Goal: Task Accomplishment & Management: Use online tool/utility

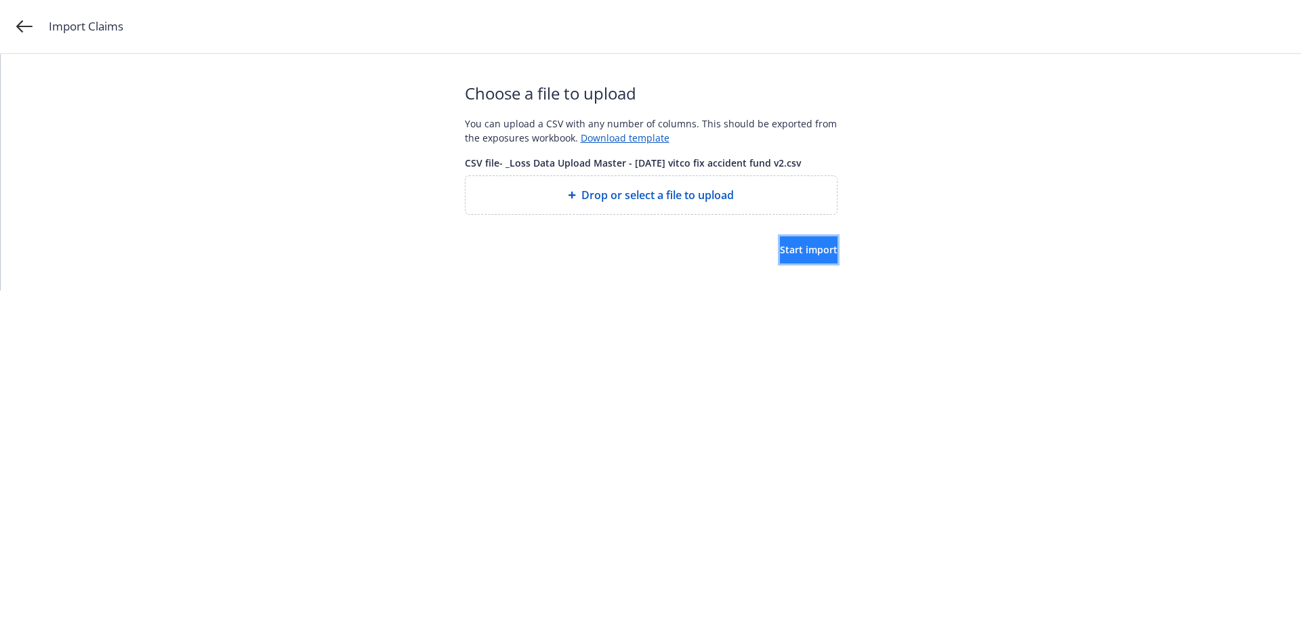
click at [782, 244] on span "Start import" at bounding box center [809, 249] width 58 height 13
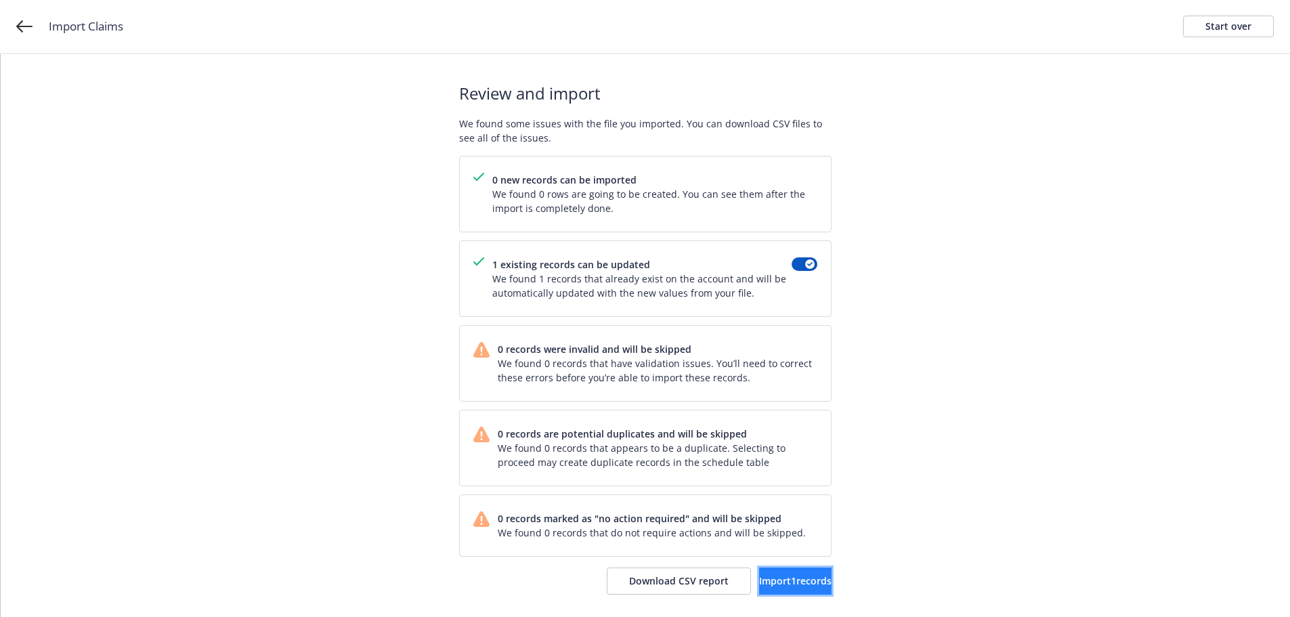
click at [761, 579] on span "Import 1 records" at bounding box center [795, 580] width 72 height 13
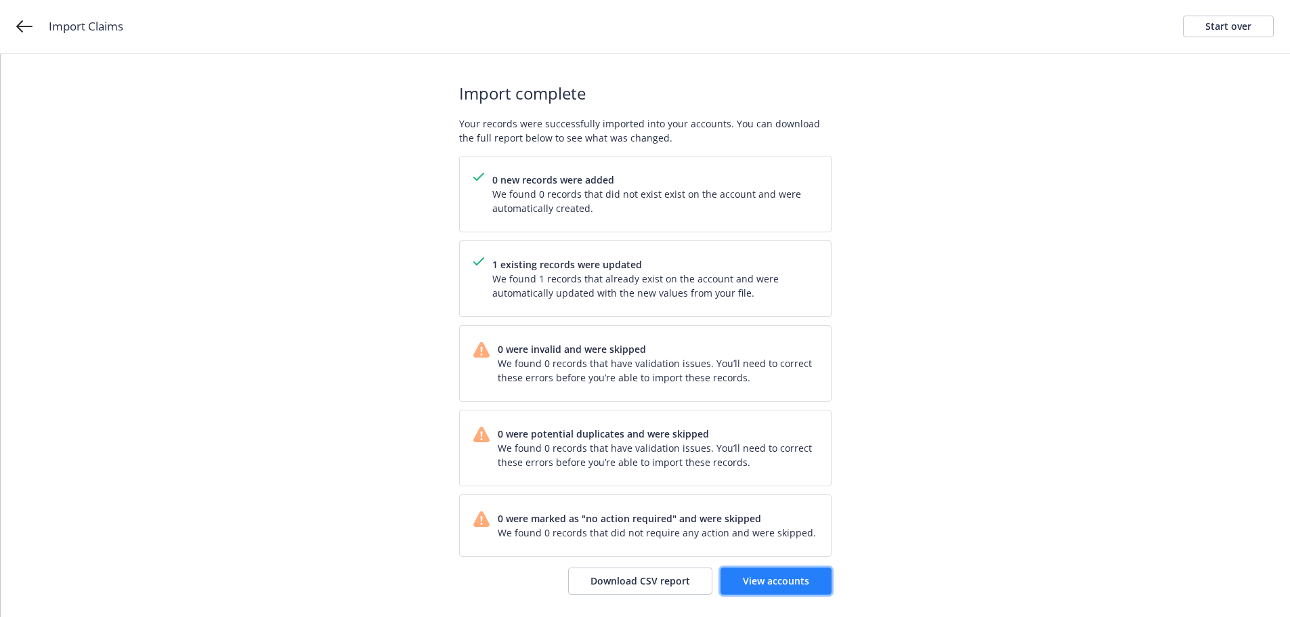
click at [815, 581] on link "View accounts" at bounding box center [776, 581] width 111 height 27
